Goal: Task Accomplishment & Management: Use online tool/utility

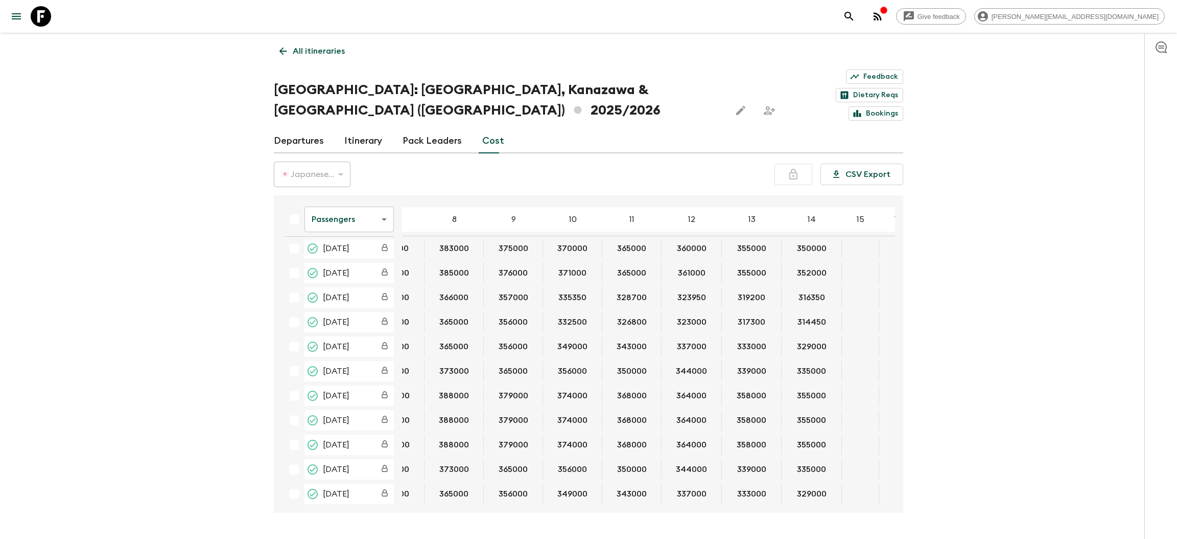
scroll to position [55, 310]
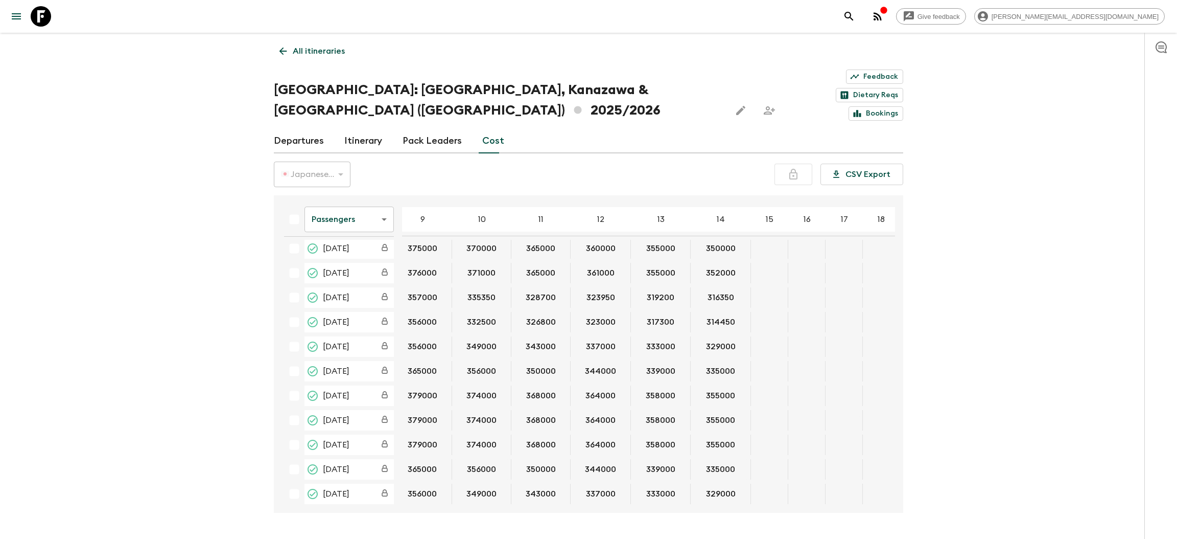
drag, startPoint x: 581, startPoint y: 469, endPoint x: 543, endPoint y: 469, distance: 37.3
click at [543, 469] on table "Passengers passengersCost ​ 4 5 6 7 8 9 10 11 12 13 14 15 16 17 18 [DATE] 39933…" at bounding box center [433, 326] width 934 height 363
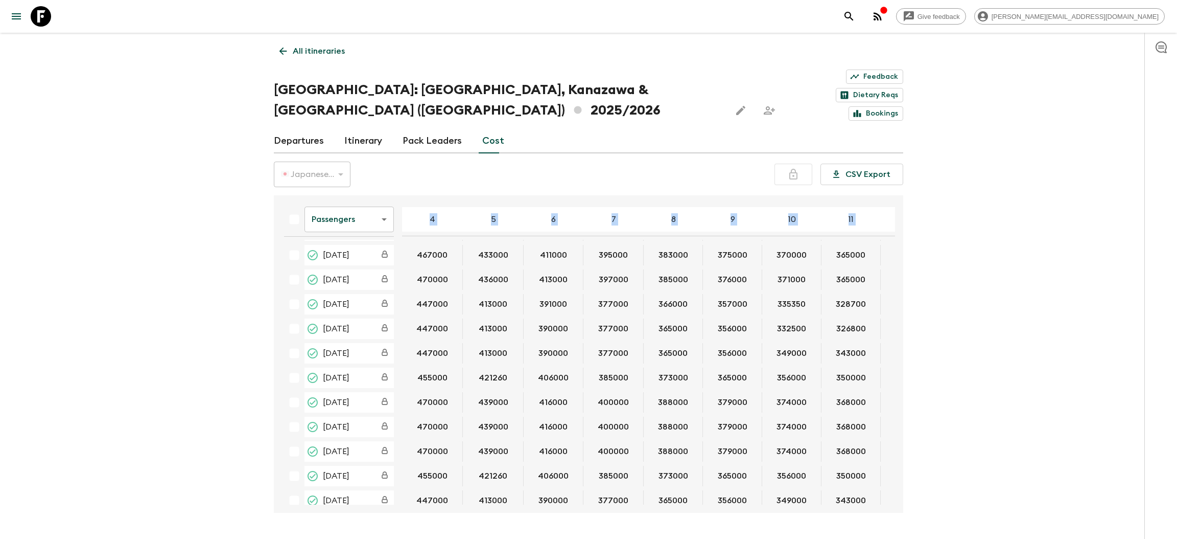
scroll to position [56, 0]
drag, startPoint x: 304, startPoint y: 217, endPoint x: 872, endPoint y: 466, distance: 620.6
click at [872, 466] on table "Passengers passengersCost ​ 4 5 6 7 8 9 10 11 12 13 14 15 16 17 18 [DATE] 39933…" at bounding box center [743, 325] width 934 height 363
click at [1064, 340] on div "Give feedback [PERSON_NAME][EMAIL_ADDRESS][DOMAIN_NAME] All itineraries [GEOGRA…" at bounding box center [588, 284] width 1177 height 569
click at [1034, 259] on div "Give feedback [PERSON_NAME][EMAIL_ADDRESS][DOMAIN_NAME] All itineraries [GEOGRA…" at bounding box center [588, 284] width 1177 height 569
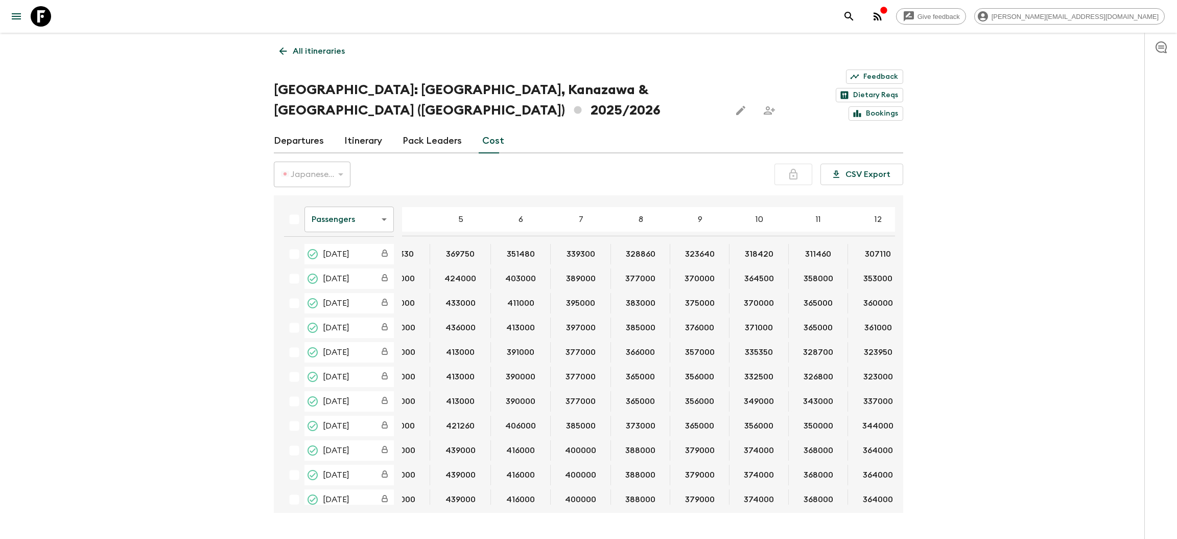
scroll to position [0, 0]
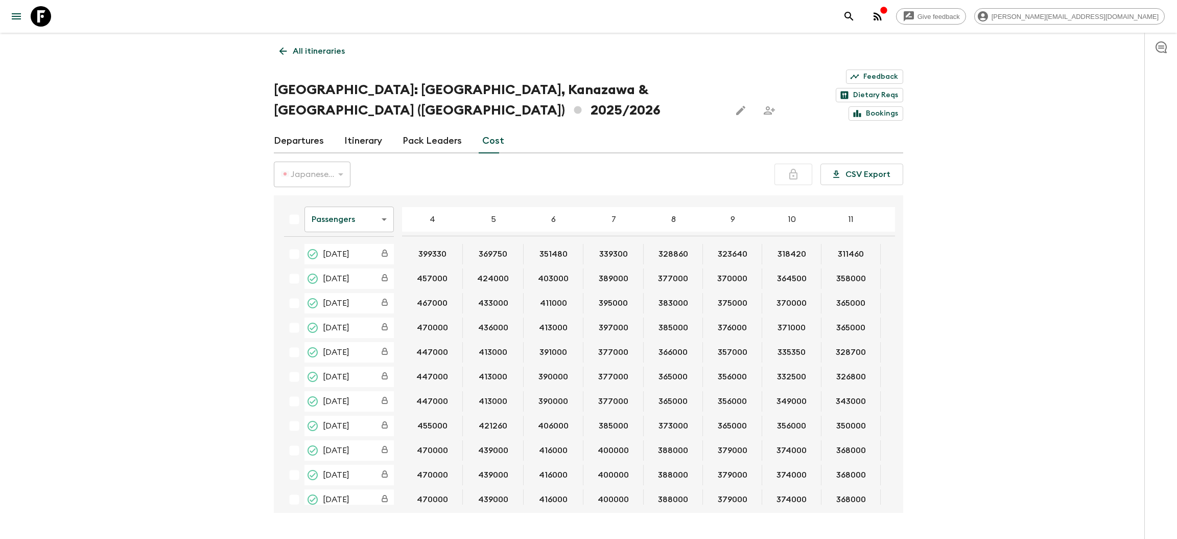
drag, startPoint x: 419, startPoint y: 216, endPoint x: 654, endPoint y: 329, distance: 260.6
click at [654, 329] on table "Passengers passengersCost ​ 4 5 6 7 8 9 10 11 12 13 14 15 16 17 18 [DATE] 39933…" at bounding box center [743, 380] width 934 height 363
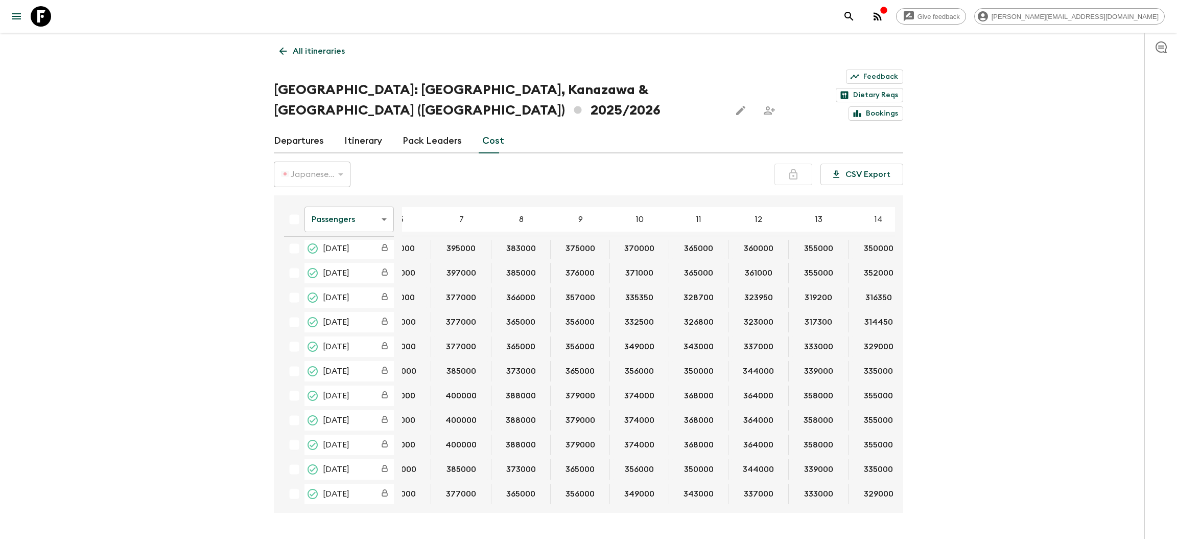
scroll to position [55, 0]
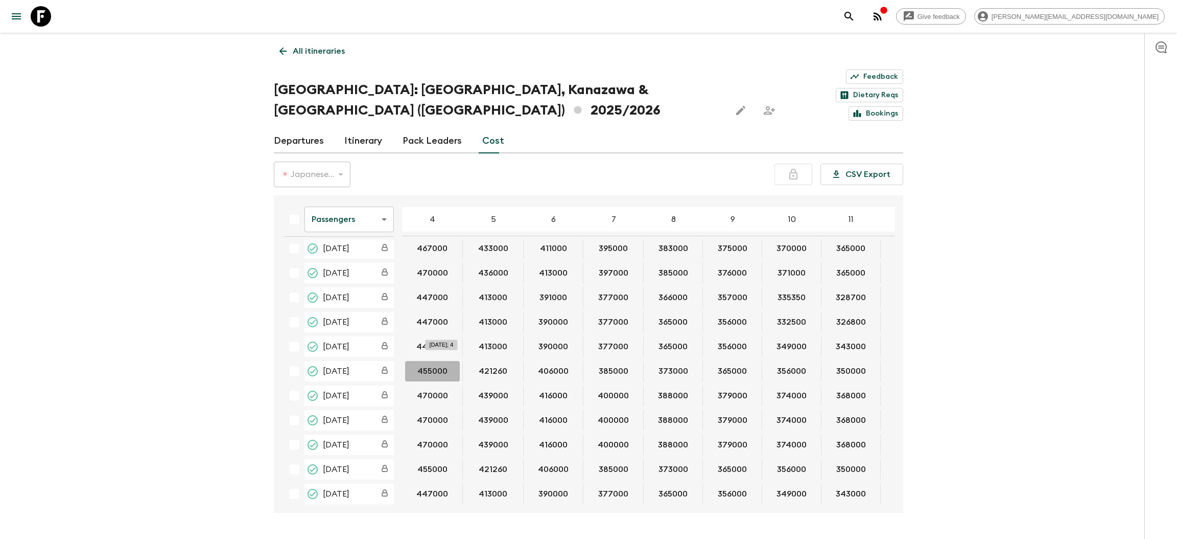
drag, startPoint x: 411, startPoint y: 331, endPoint x: 448, endPoint y: 332, distance: 36.8
click at [448, 361] on button "455000" at bounding box center [432, 371] width 55 height 20
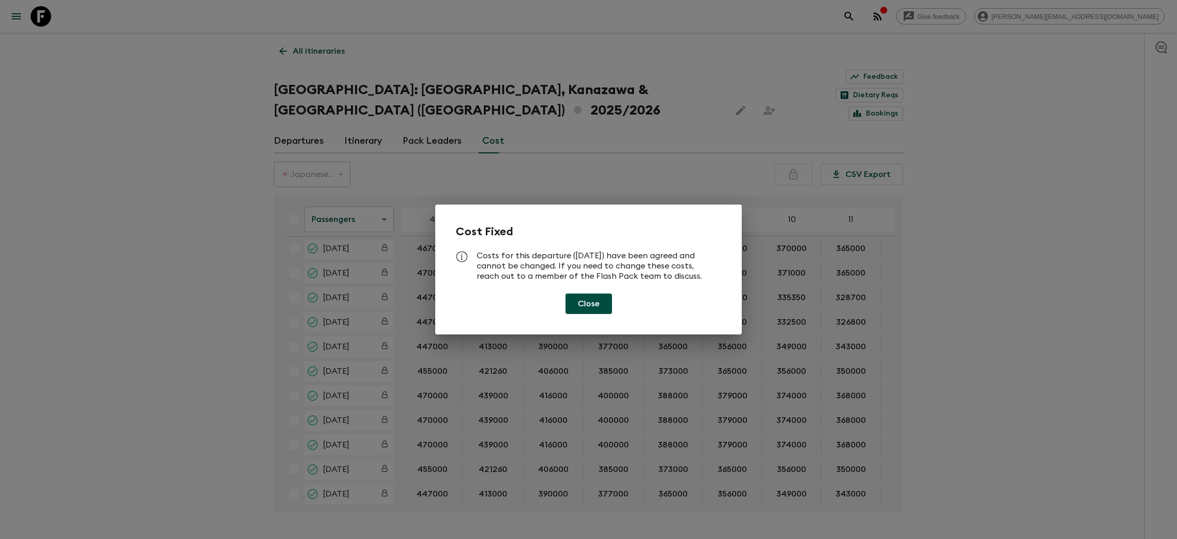
drag, startPoint x: 456, startPoint y: 338, endPoint x: 1062, endPoint y: 271, distance: 609.9
click at [1062, 271] on div "Cost Fixed Costs for this departure ([DATE]) have been agreed and cannot be cha…" at bounding box center [588, 269] width 1177 height 539
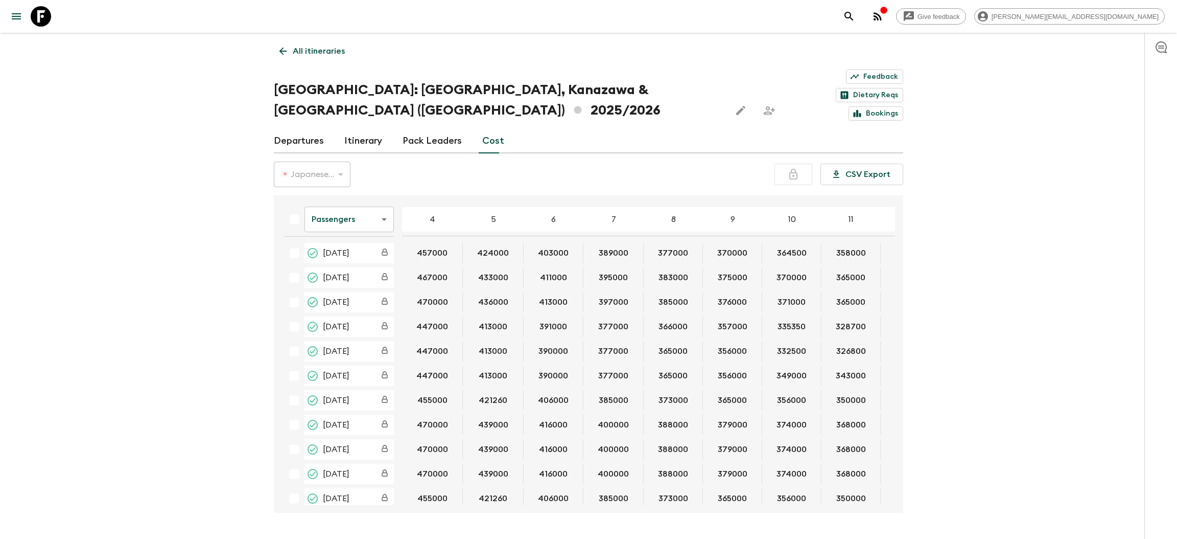
scroll to position [0, 0]
click at [539, 317] on button "413000" at bounding box center [553, 327] width 53 height 20
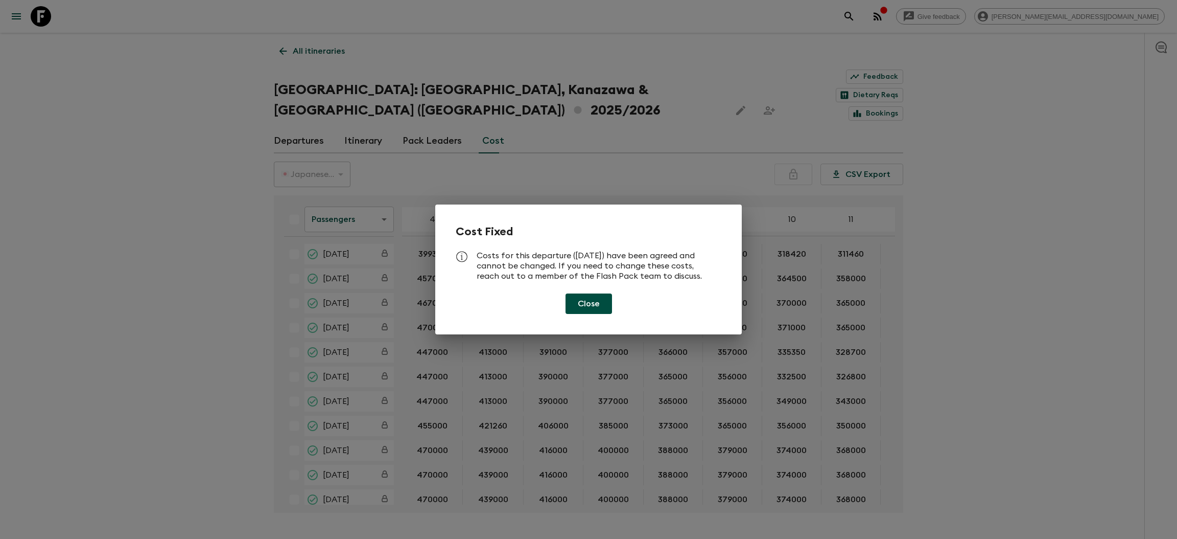
click at [598, 301] on button "Close" at bounding box center [589, 303] width 47 height 20
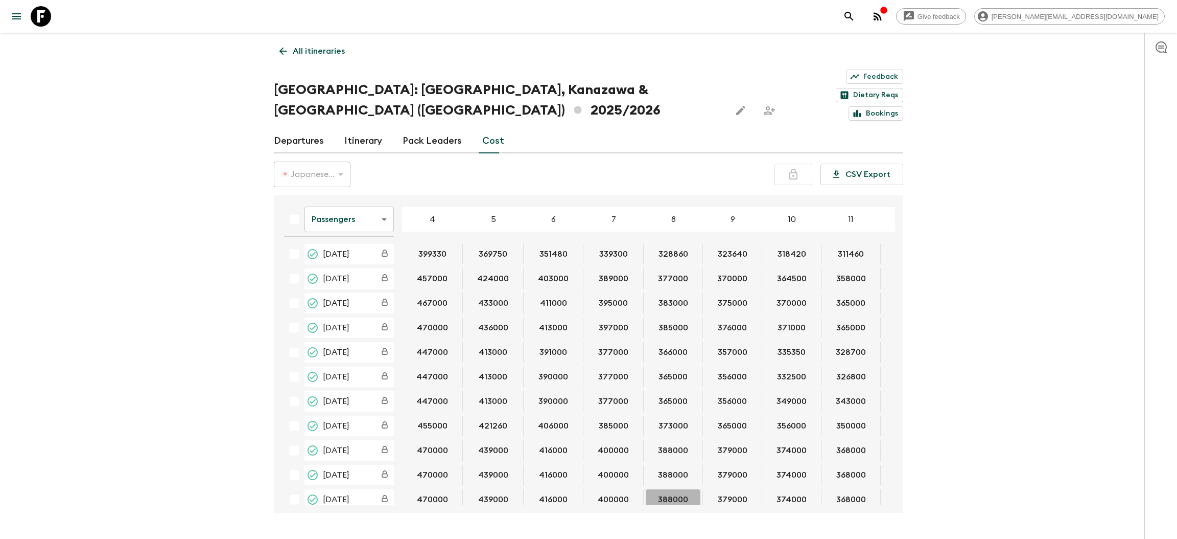
drag, startPoint x: 659, startPoint y: 469, endPoint x: 667, endPoint y: 469, distance: 8.7
click at [667, 489] on button "388000" at bounding box center [673, 499] width 55 height 20
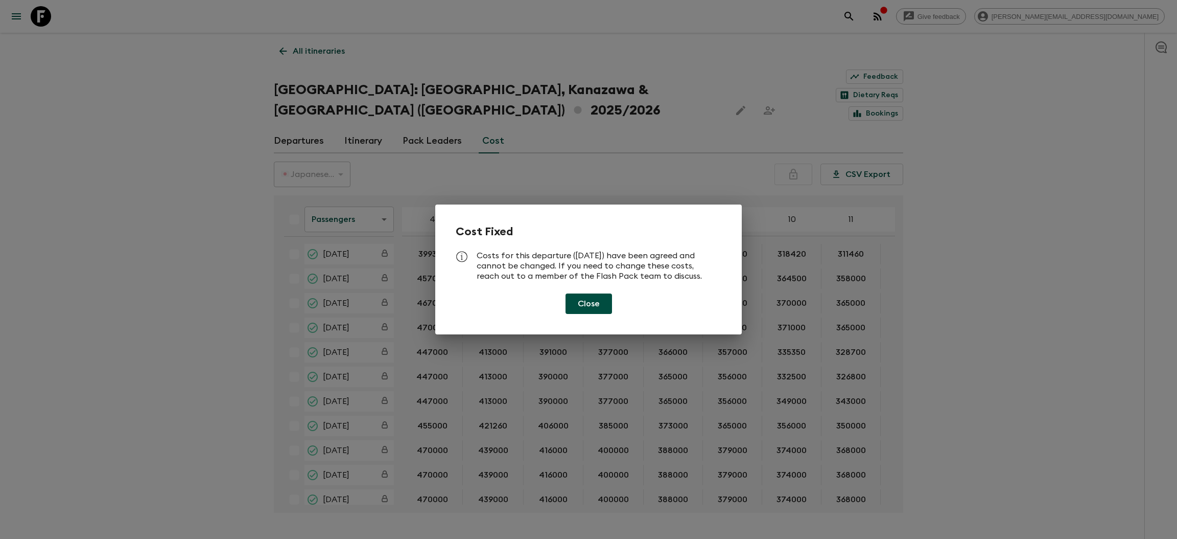
click at [597, 308] on button "Close" at bounding box center [589, 303] width 47 height 20
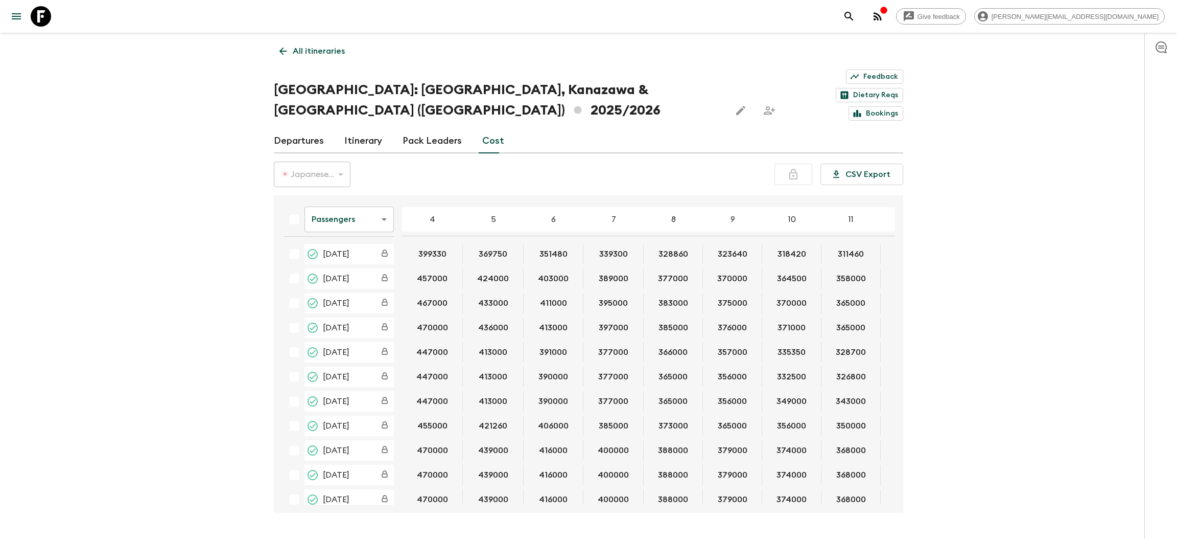
click at [646, 489] on button "388000" at bounding box center [673, 499] width 55 height 20
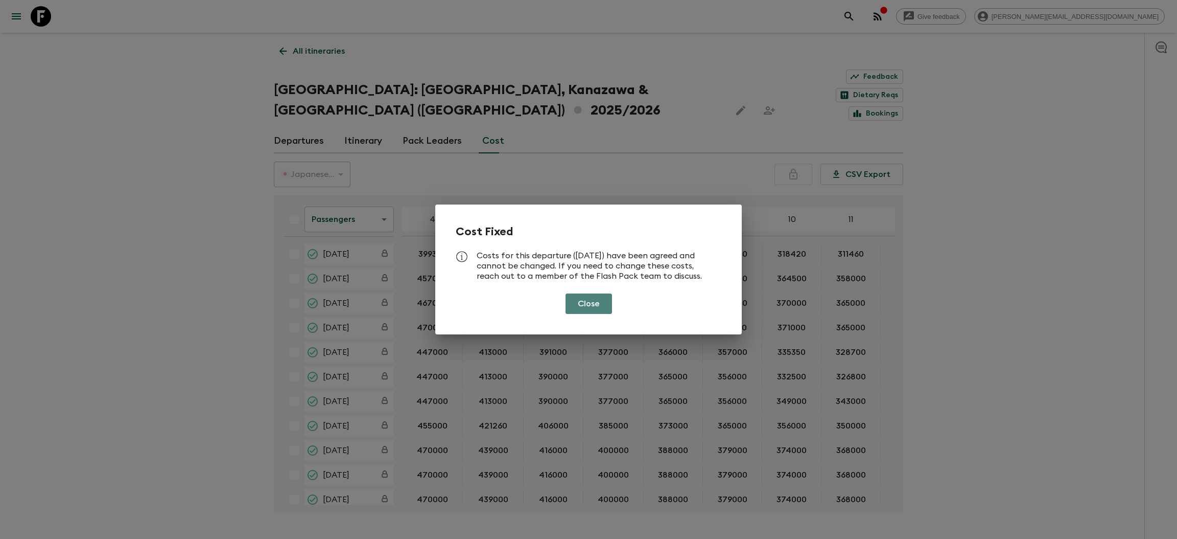
click at [599, 302] on button "Close" at bounding box center [589, 303] width 47 height 20
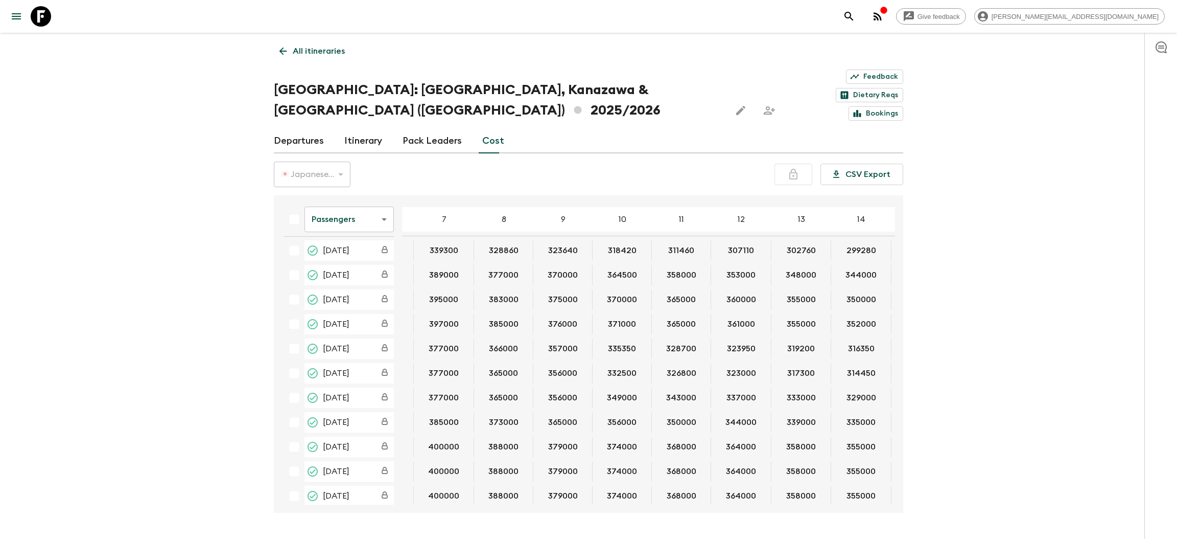
scroll to position [4, 176]
